Goal: Contribute content

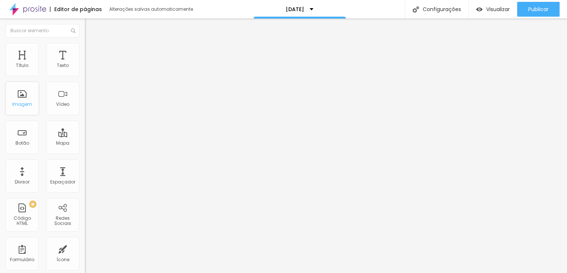
click at [18, 103] on div "Imagem" at bounding box center [22, 104] width 20 height 5
click at [25, 100] on div "Imagem" at bounding box center [22, 98] width 33 height 33
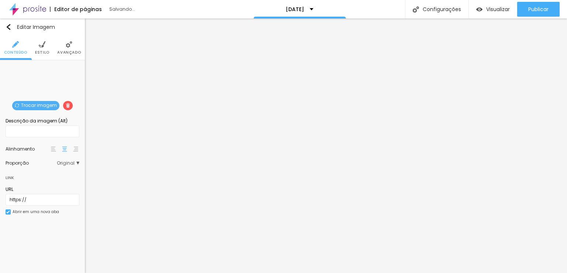
click at [35, 106] on span "Trocar imagem" at bounding box center [35, 105] width 47 height 9
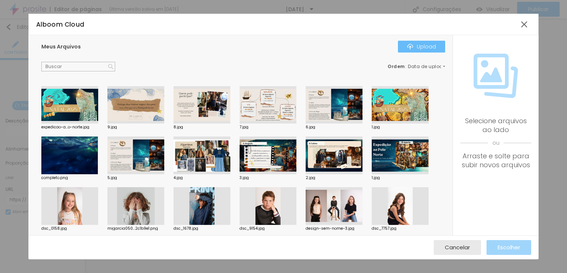
click at [436, 51] on button "Upload" at bounding box center [421, 47] width 47 height 12
click at [422, 45] on div "Upload" at bounding box center [421, 47] width 29 height 6
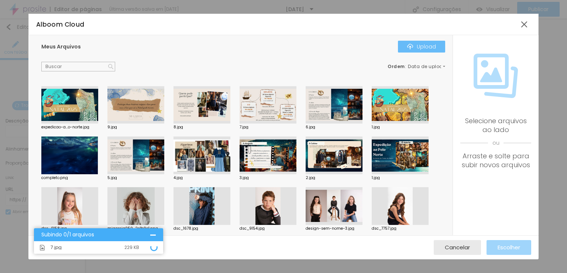
click at [426, 45] on div "Upload" at bounding box center [421, 47] width 29 height 6
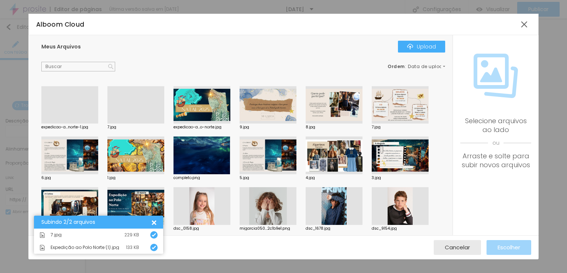
click at [64, 123] on div at bounding box center [69, 123] width 57 height 0
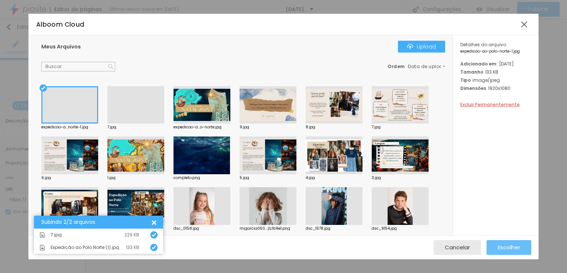
click at [514, 247] on span "Escolher" at bounding box center [509, 247] width 23 height 6
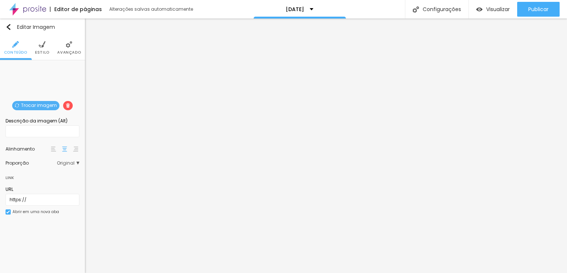
click at [33, 105] on span "Trocar imagem" at bounding box center [35, 105] width 47 height 9
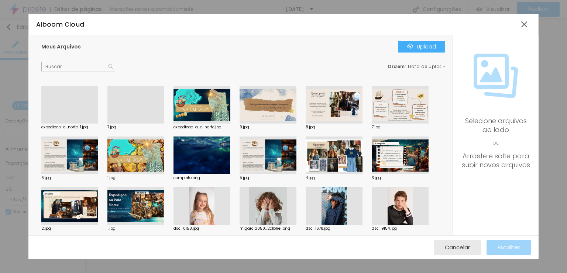
click at [136, 123] on div at bounding box center [136, 123] width 57 height 0
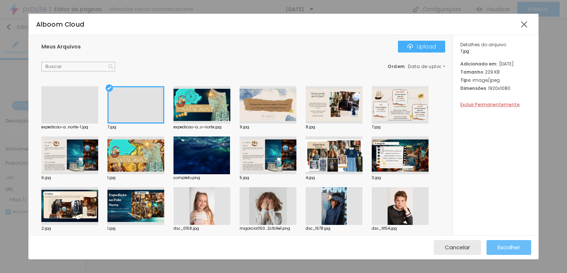
click at [490, 245] on button "Escolher" at bounding box center [509, 247] width 45 height 15
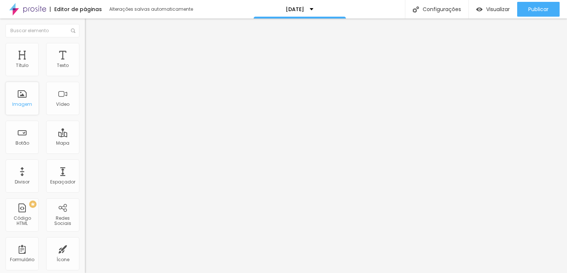
click at [21, 98] on div "Imagem" at bounding box center [22, 98] width 33 height 33
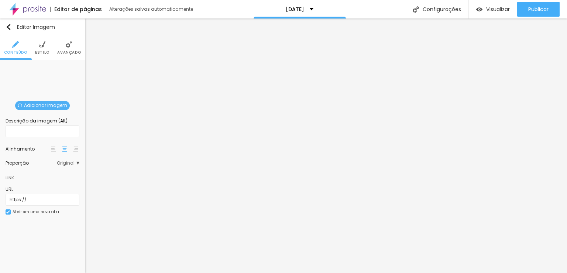
click at [45, 105] on span "Adicionar imagem" at bounding box center [42, 105] width 55 height 9
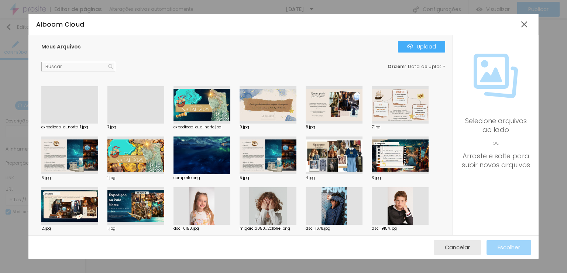
click at [73, 123] on div at bounding box center [69, 123] width 57 height 0
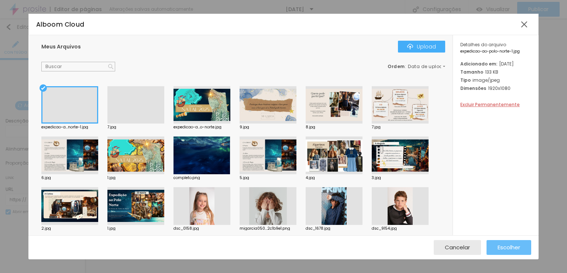
click at [523, 251] on button "Escolher" at bounding box center [509, 247] width 45 height 15
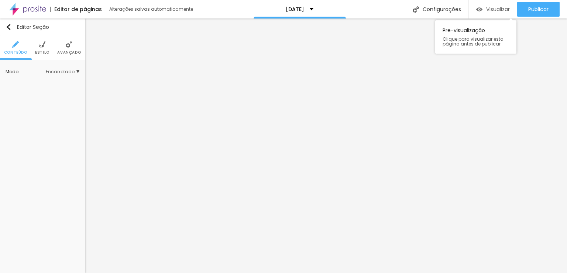
click at [493, 16] on div "Visualizar" at bounding box center [494, 9] width 34 height 15
click at [26, 144] on div "Editar Seção Conteúdo Estilo Avançado Modo Encaixotado Encaixotado Completo" at bounding box center [42, 145] width 85 height 254
click at [9, 27] on img "button" at bounding box center [9, 27] width 6 height 6
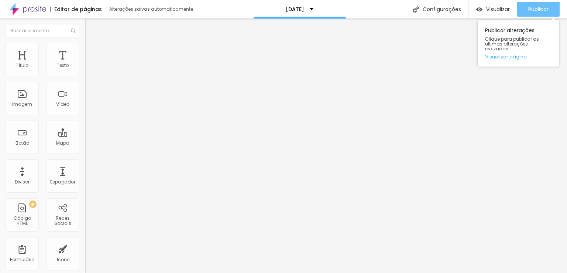
click at [539, 8] on span "Publicar" at bounding box center [539, 9] width 20 height 6
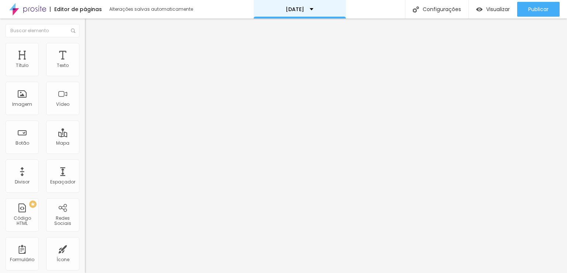
click at [289, 8] on p "[DATE]" at bounding box center [295, 9] width 18 height 5
